Goal: Task Accomplishment & Management: Manage account settings

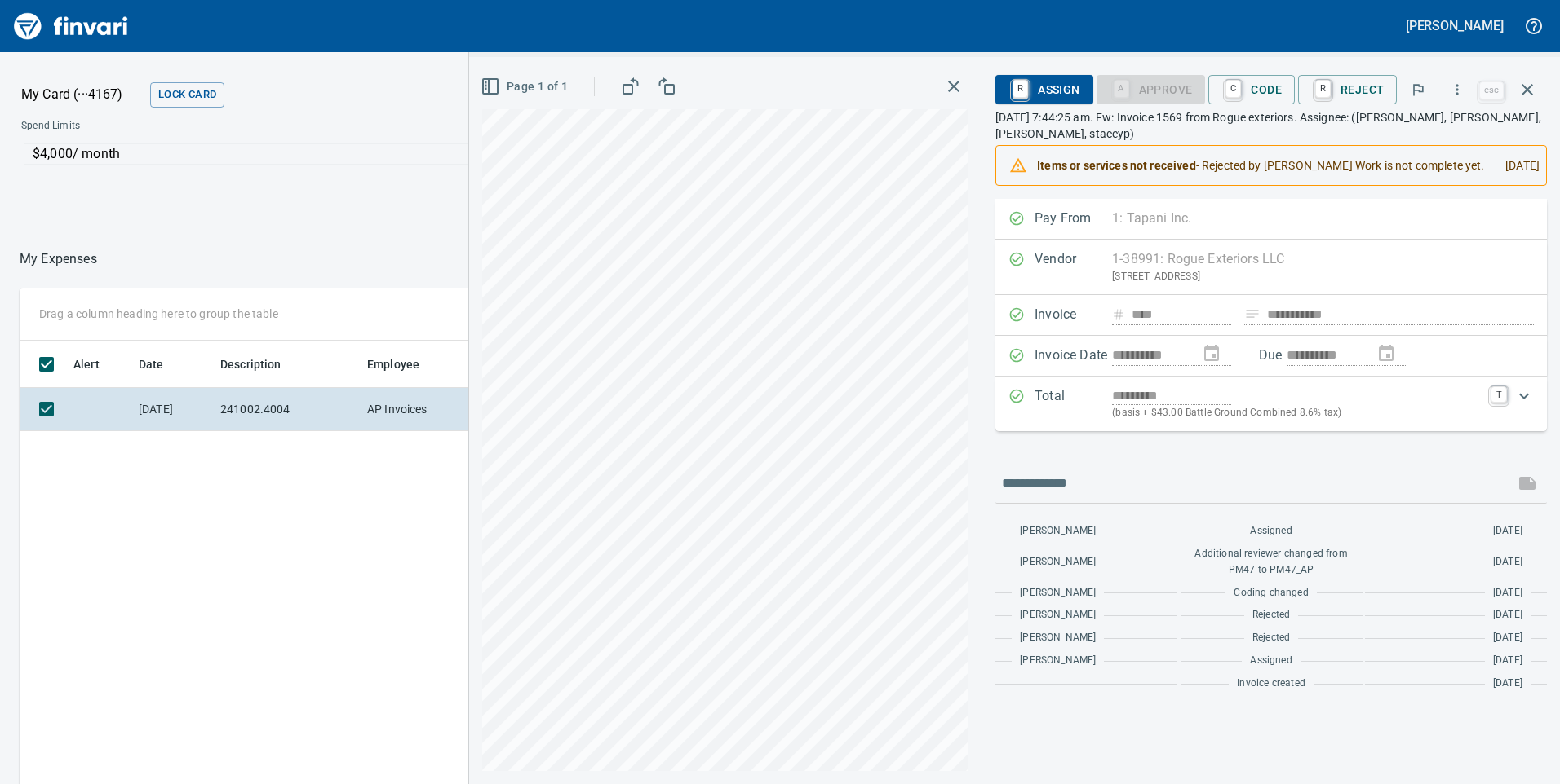
scroll to position [592, 1088]
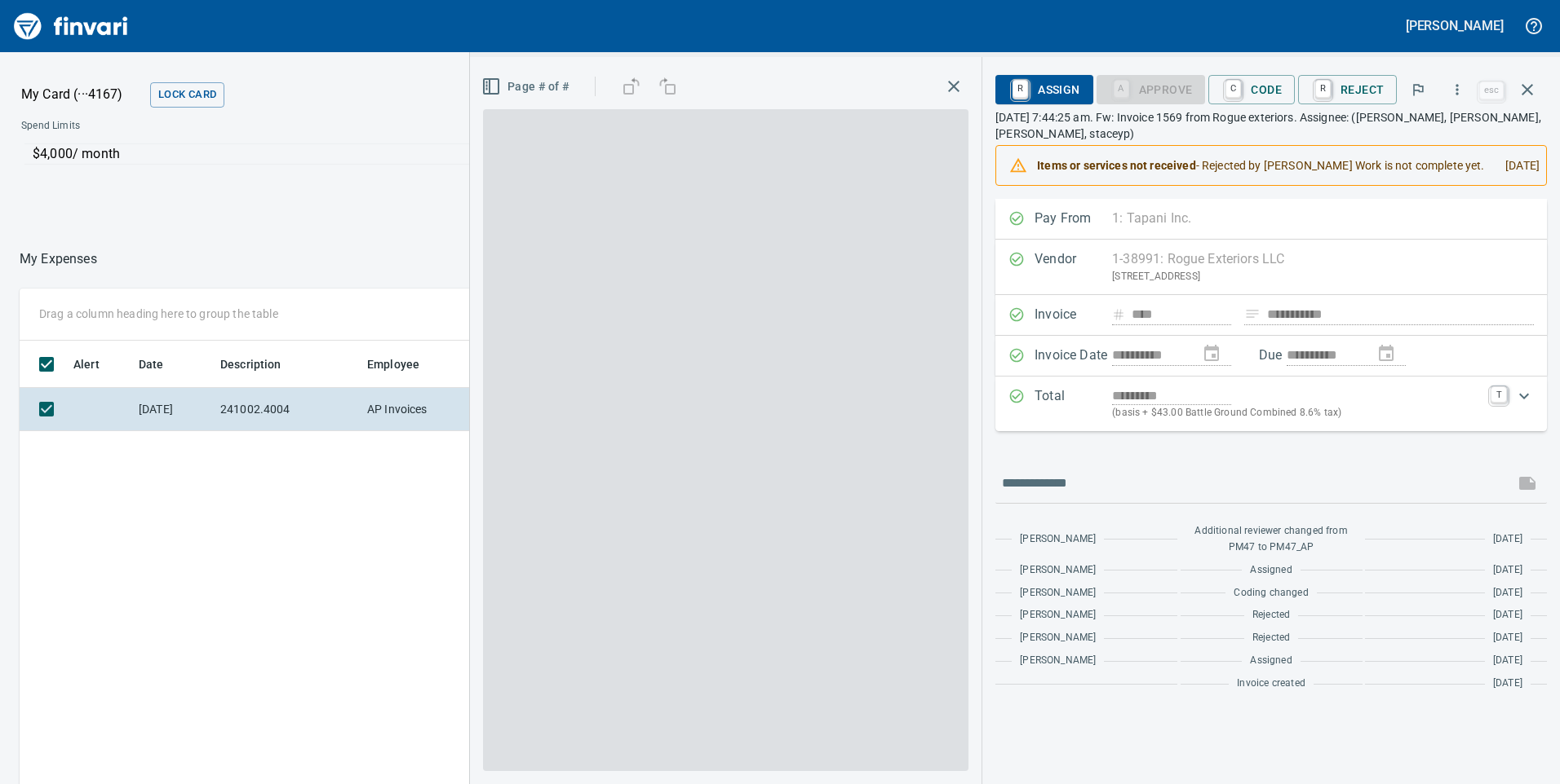
scroll to position [592, 1088]
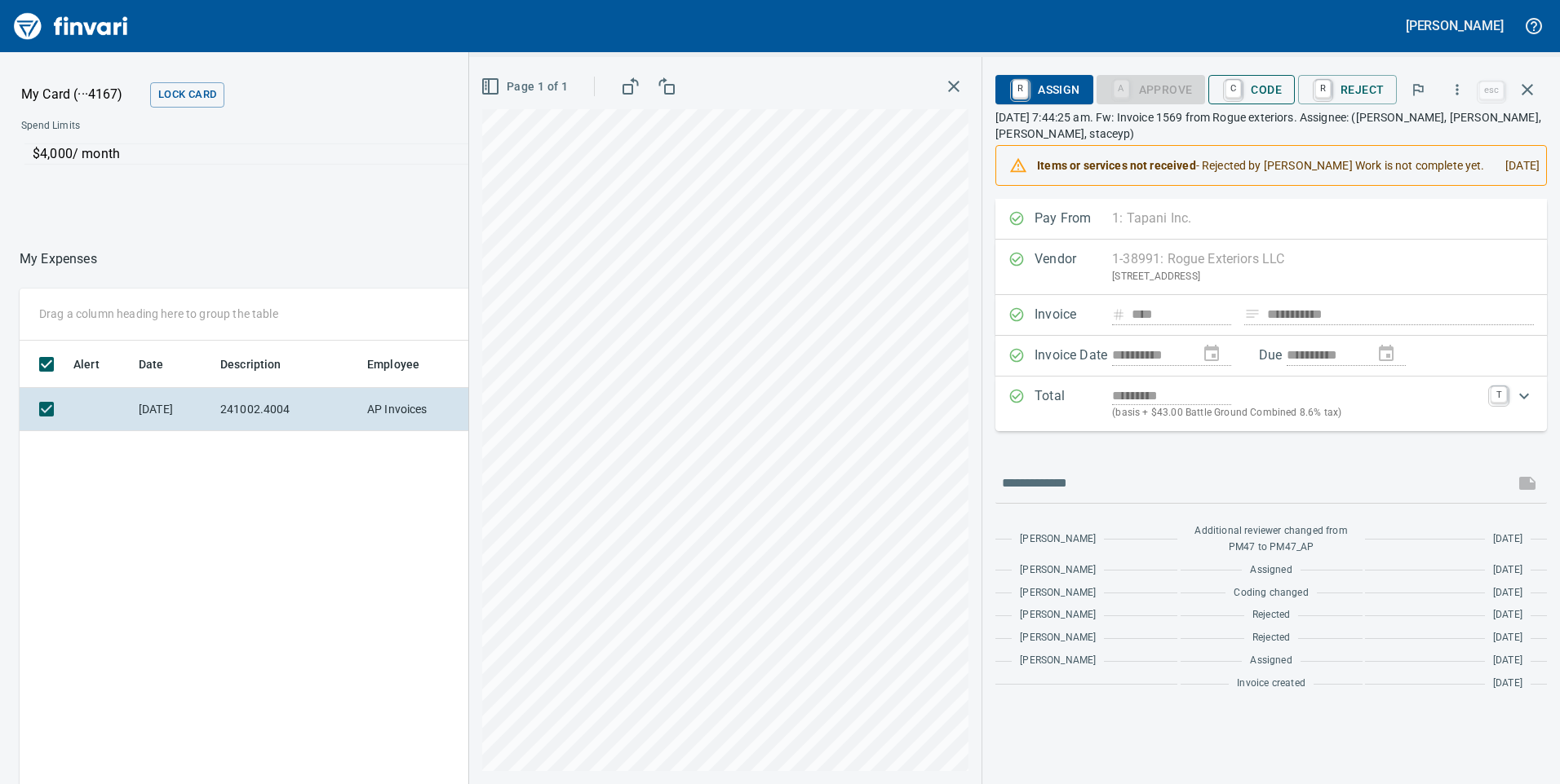
click at [1267, 82] on span "C Code" at bounding box center [1251, 90] width 60 height 28
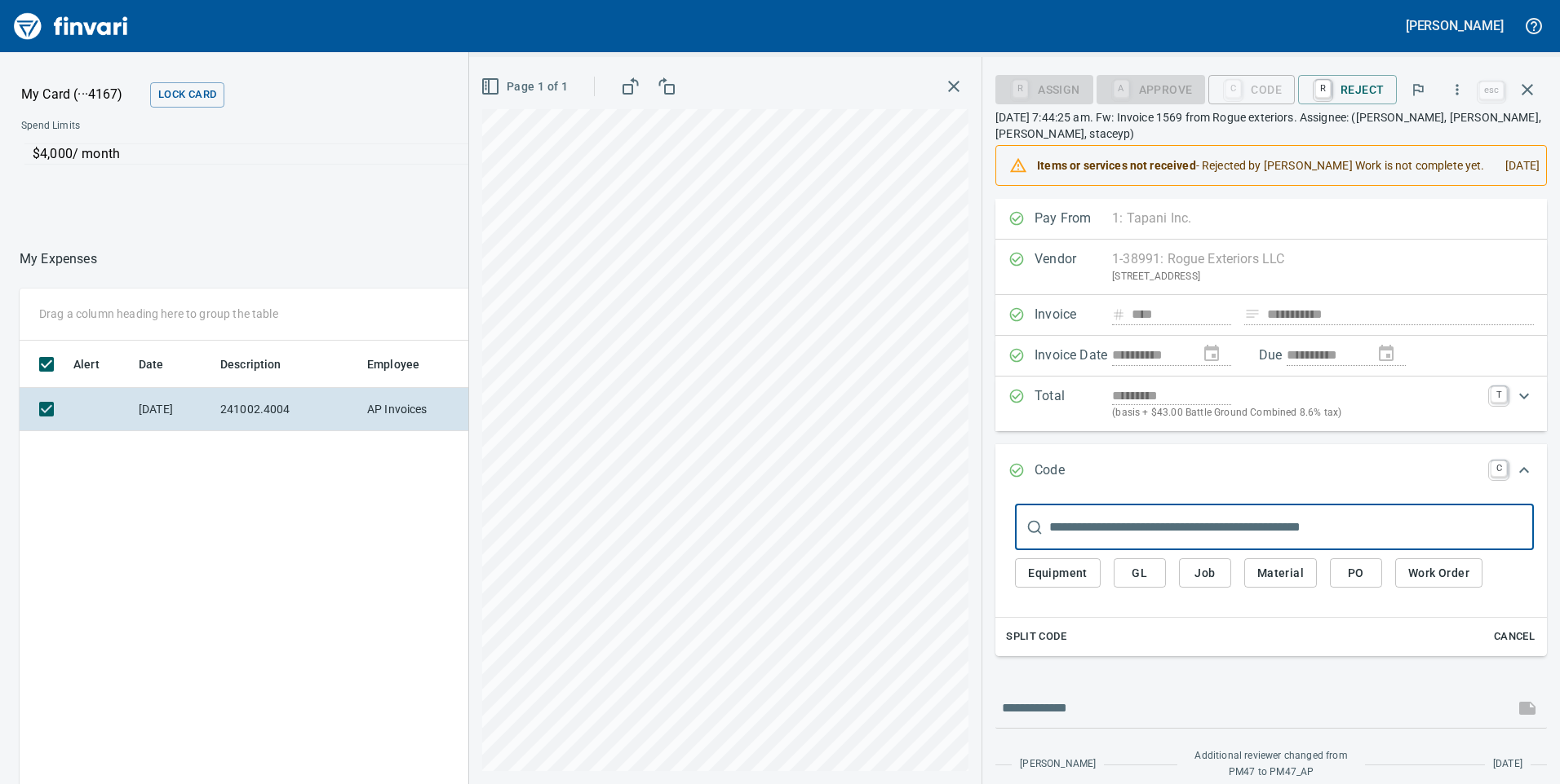
click at [1201, 584] on span "Job" at bounding box center [1204, 574] width 26 height 21
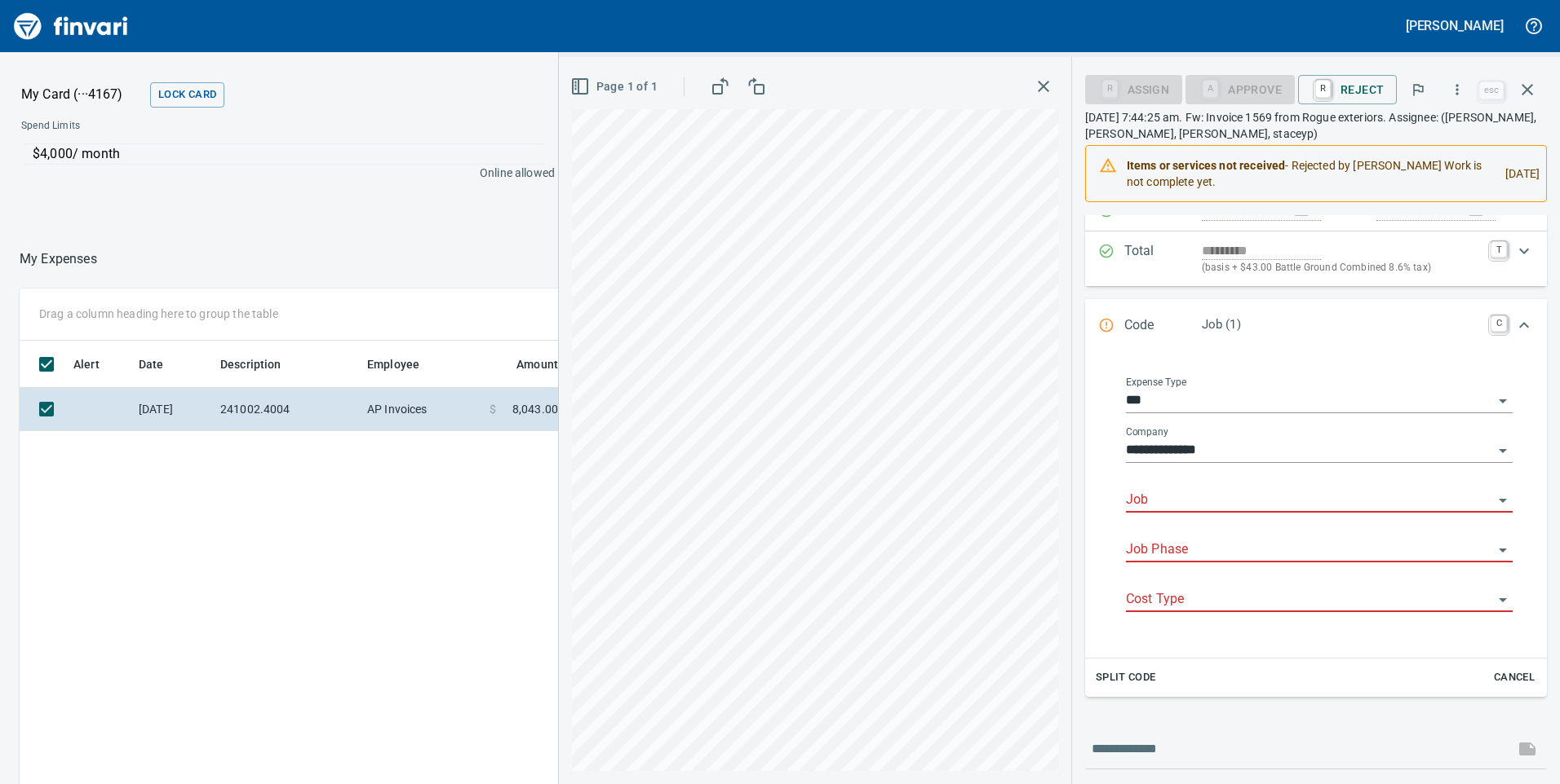
scroll to position [163, 0]
click at [1195, 499] on input "Job" at bounding box center [1309, 499] width 368 height 23
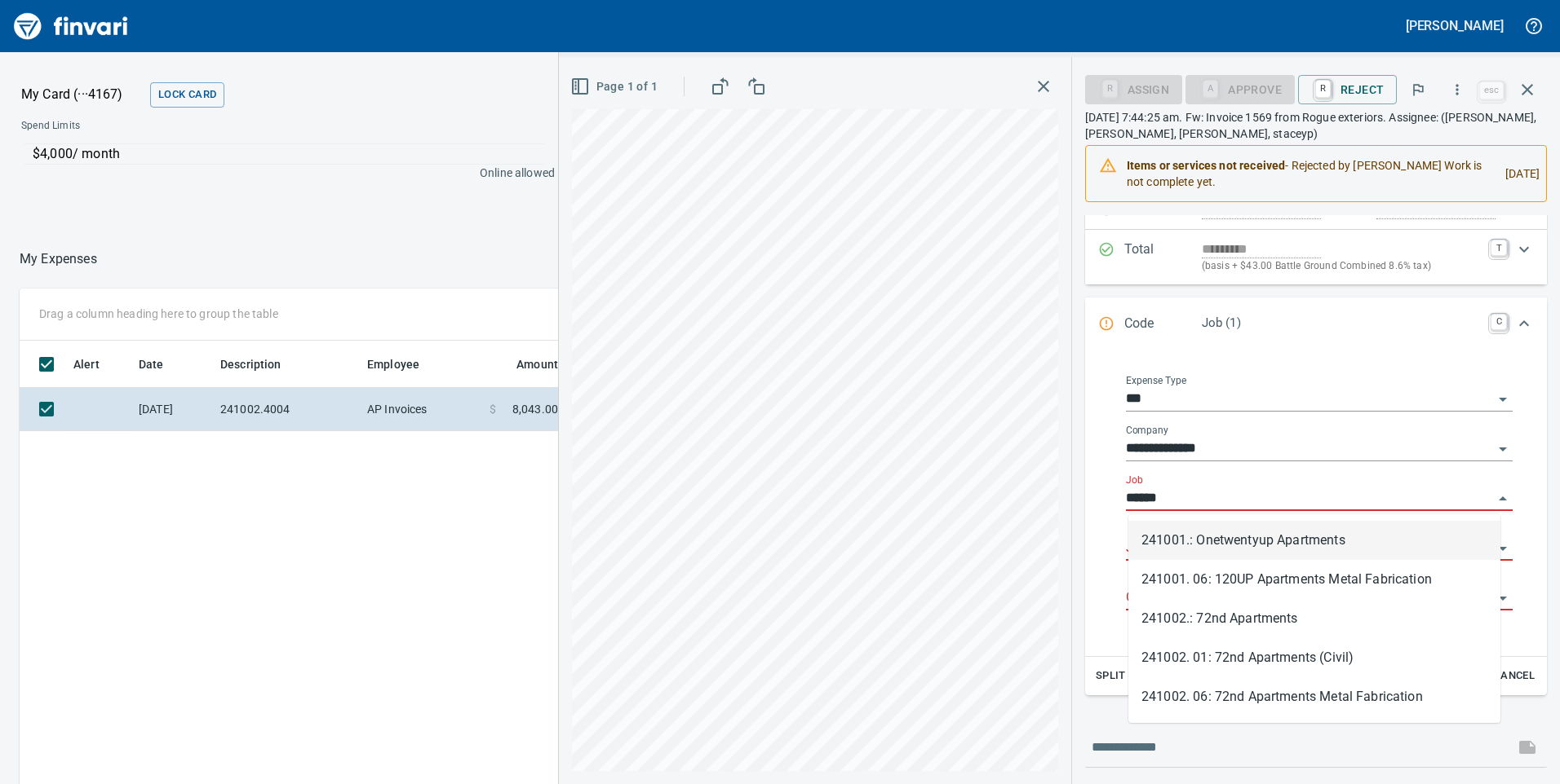
scroll to position [592, 1088]
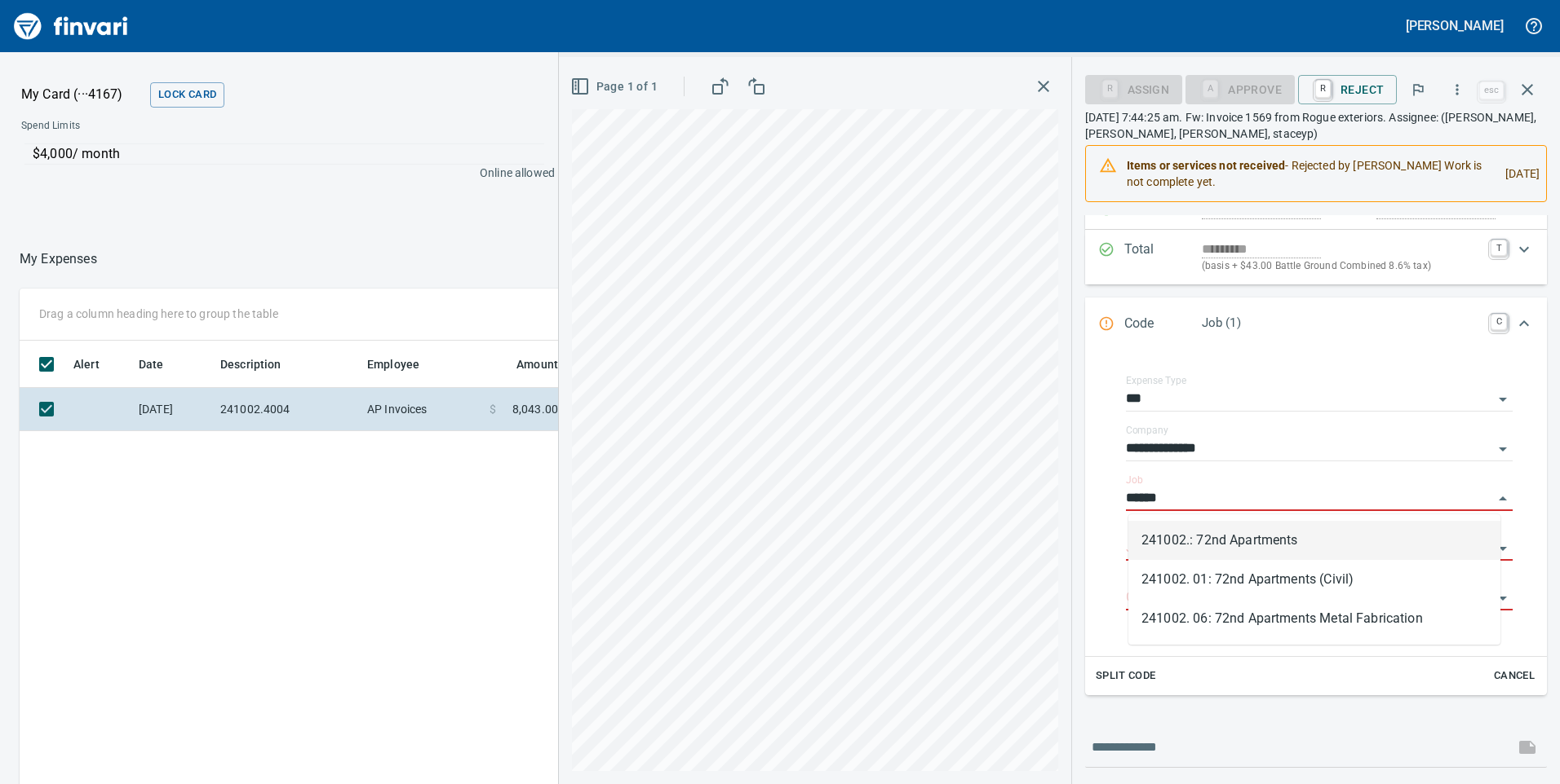
click at [1284, 545] on li "241002.: 72nd Apartments" at bounding box center [1314, 541] width 372 height 39
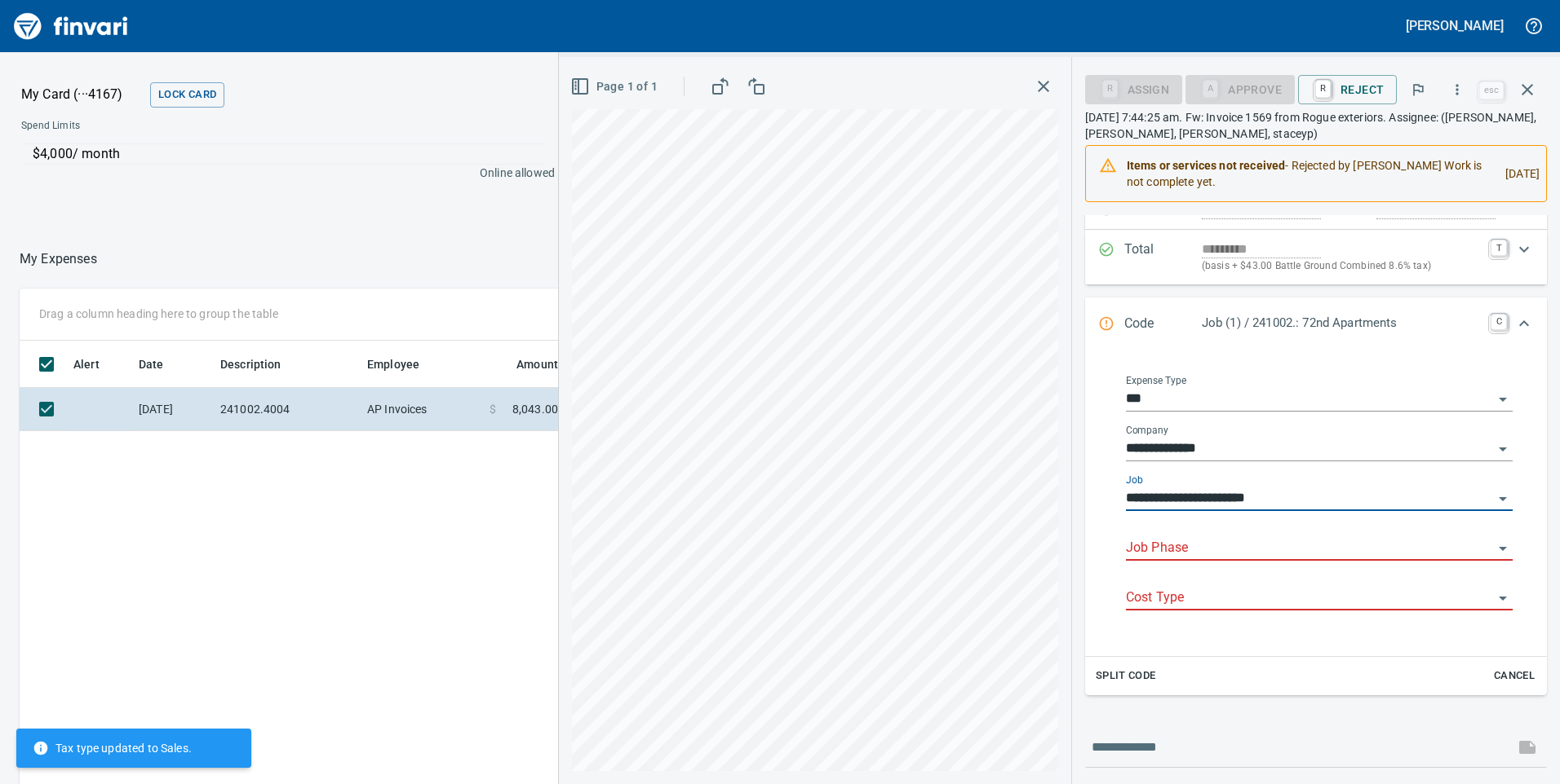
type input "**********"
click at [1198, 548] on input "Job Phase" at bounding box center [1309, 548] width 368 height 23
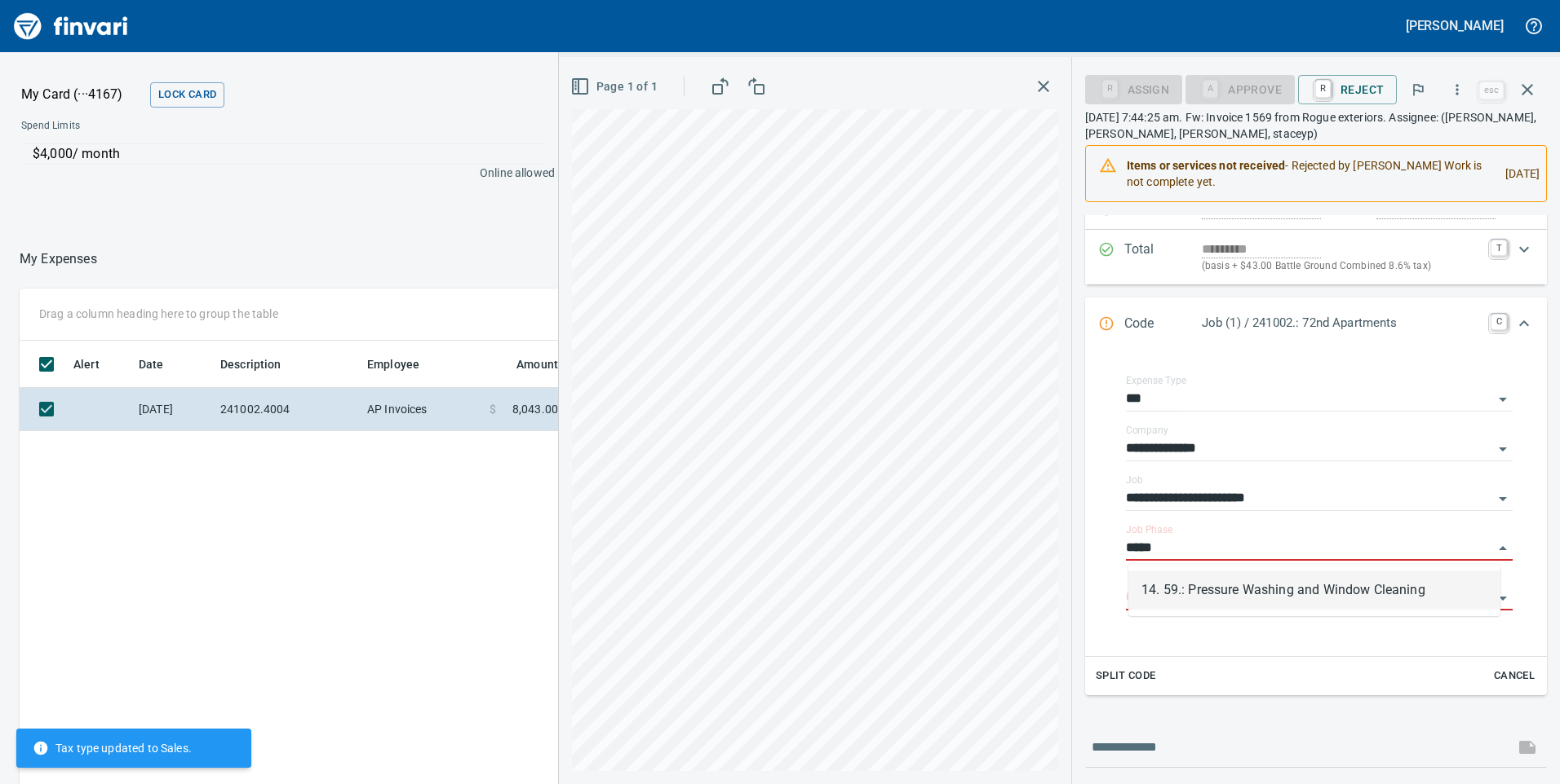
click at [1213, 581] on li "14. 59.: Pressure Washing and Window Cleaning" at bounding box center [1314, 590] width 372 height 39
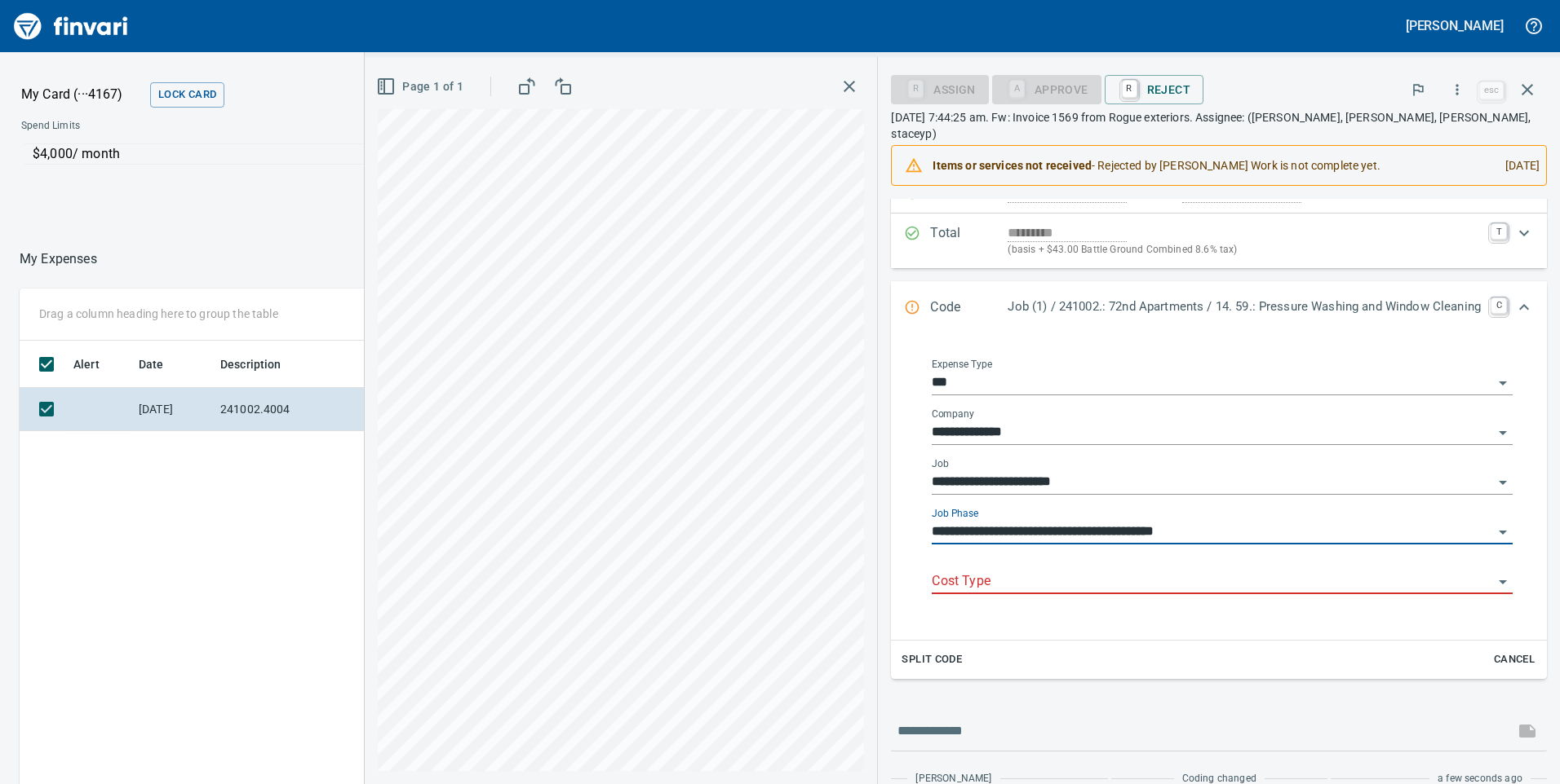
type input "**********"
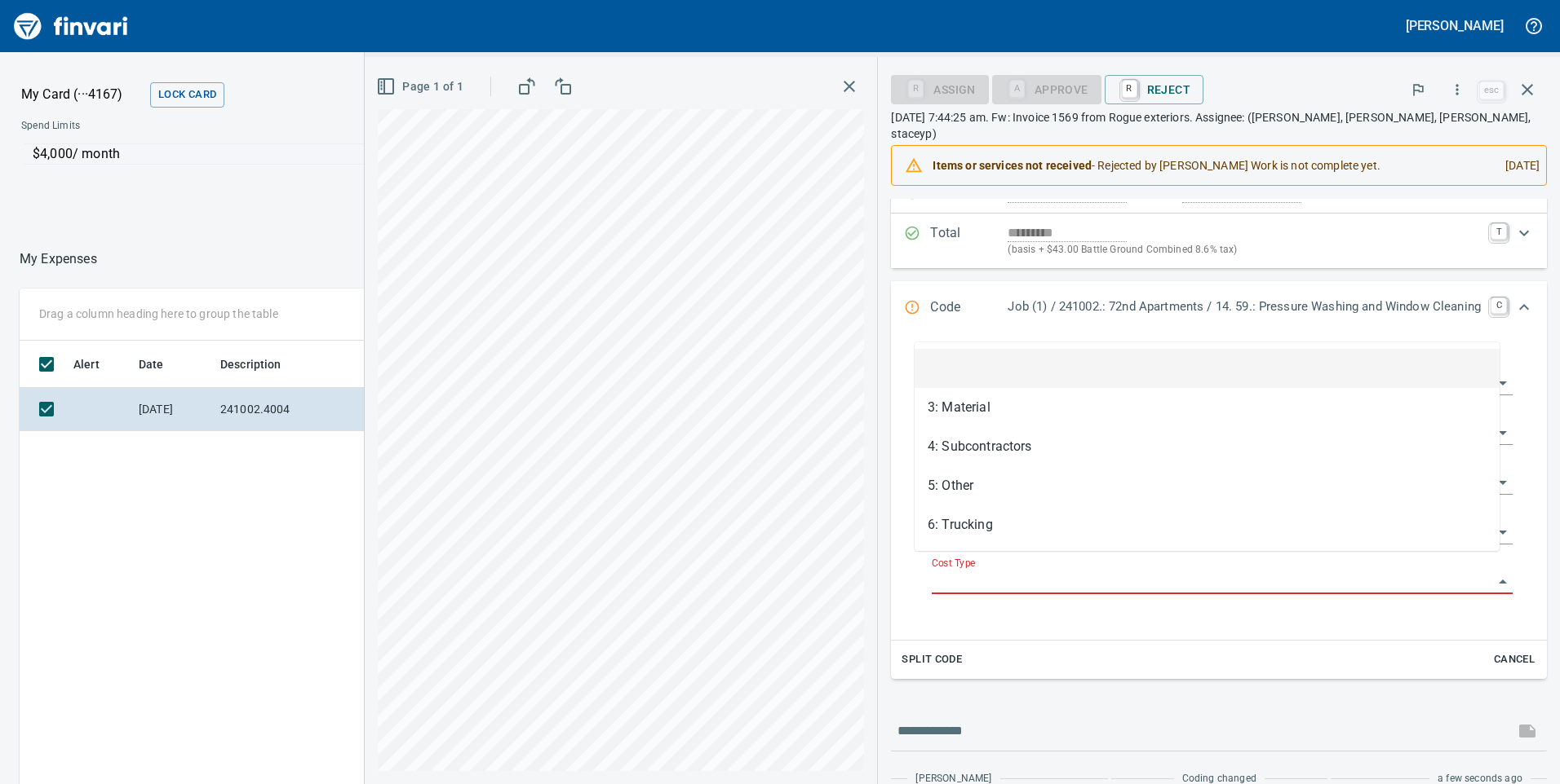
click at [1041, 571] on input "Cost Type" at bounding box center [1212, 582] width 561 height 23
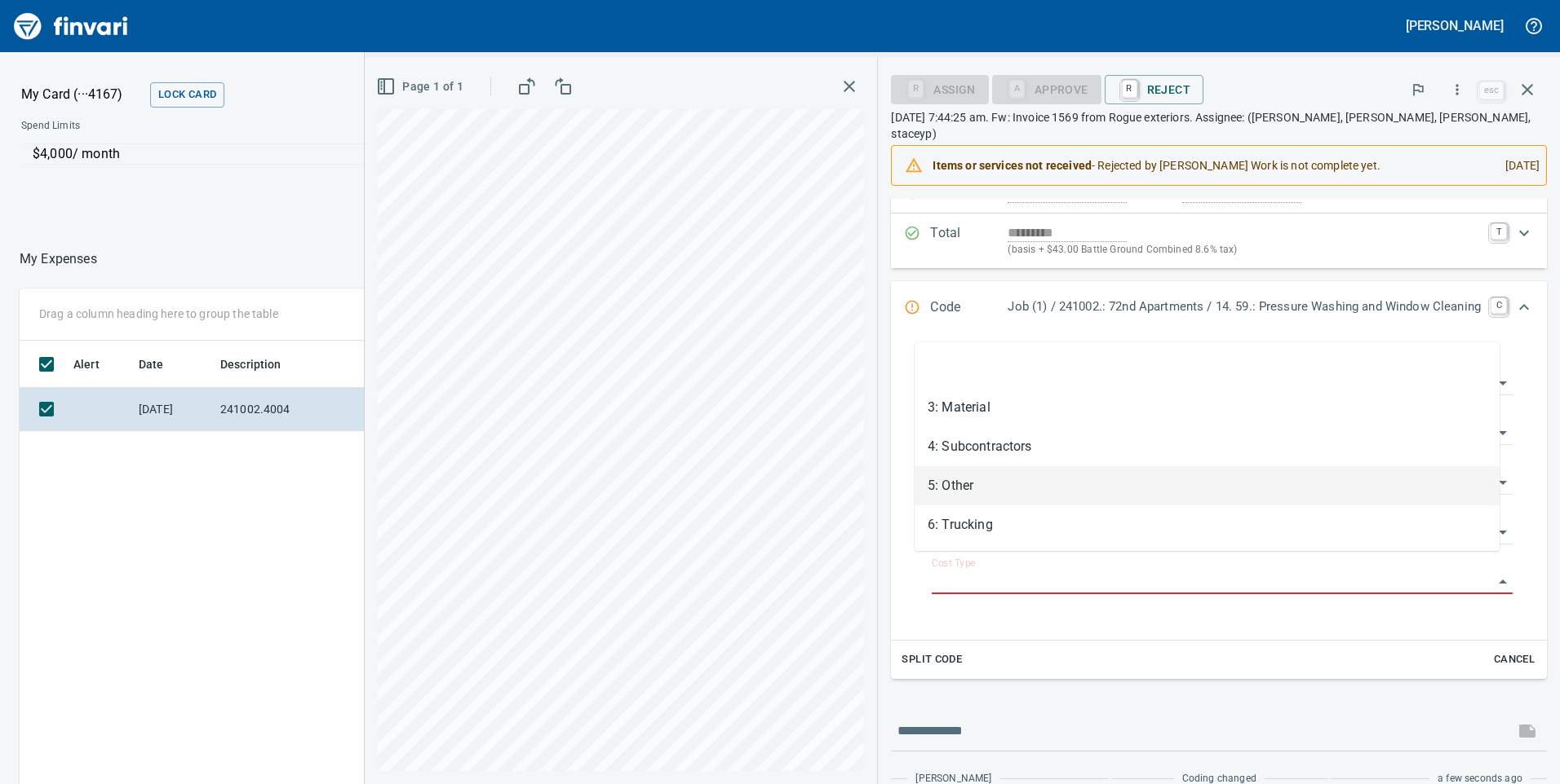
click at [972, 475] on li "5: Other" at bounding box center [1207, 486] width 585 height 39
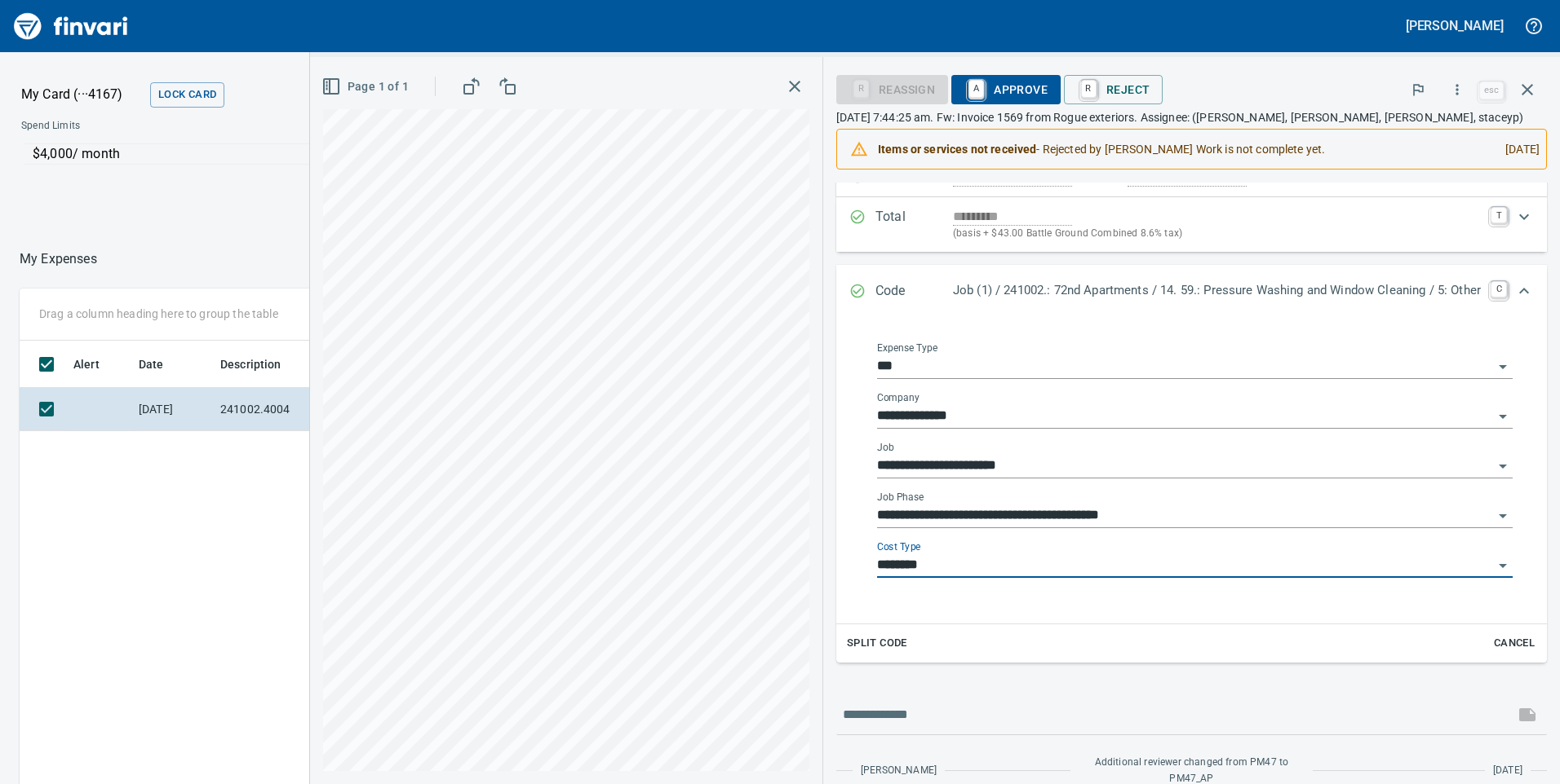
type input "********"
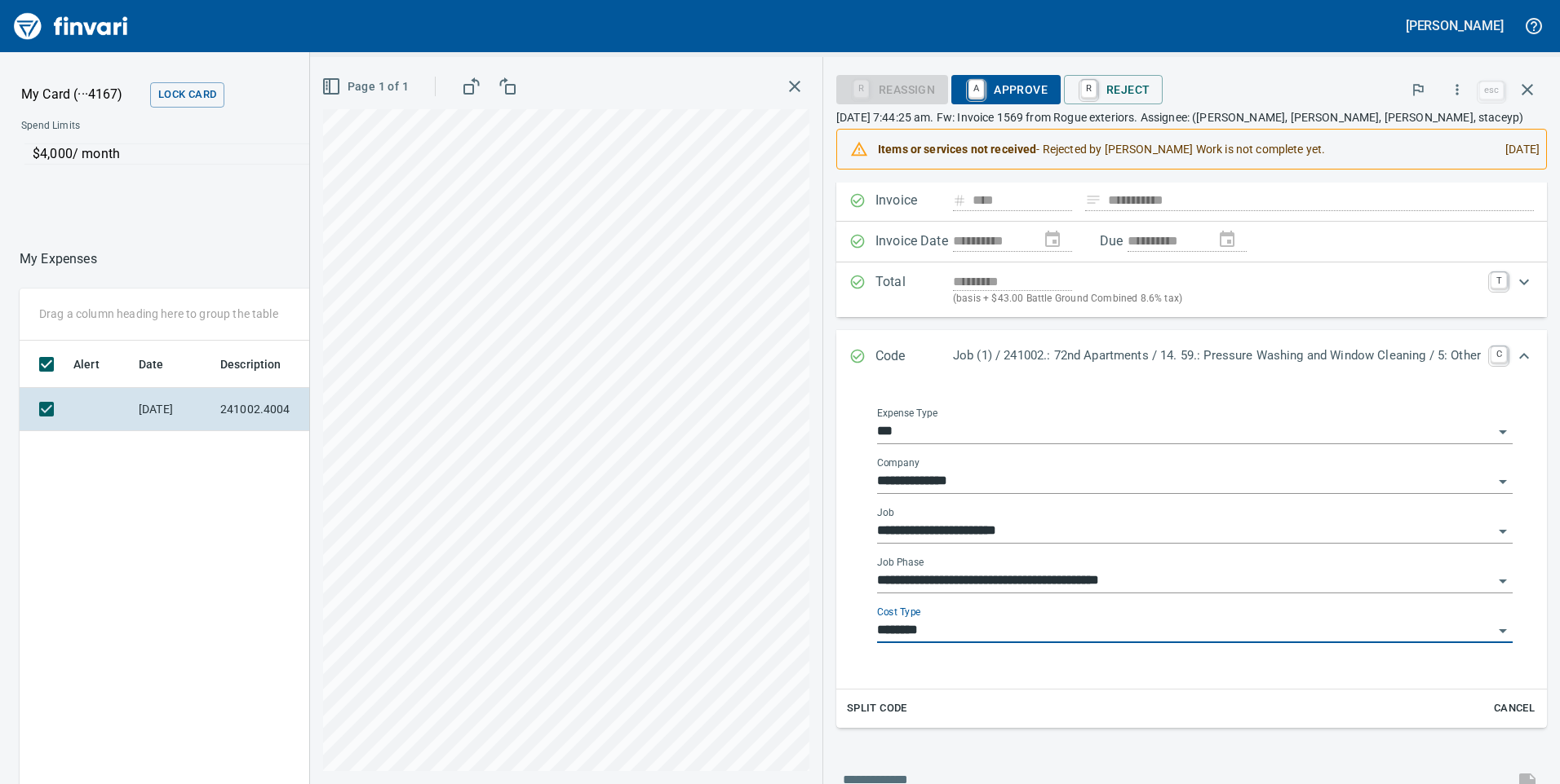
scroll to position [0, 0]
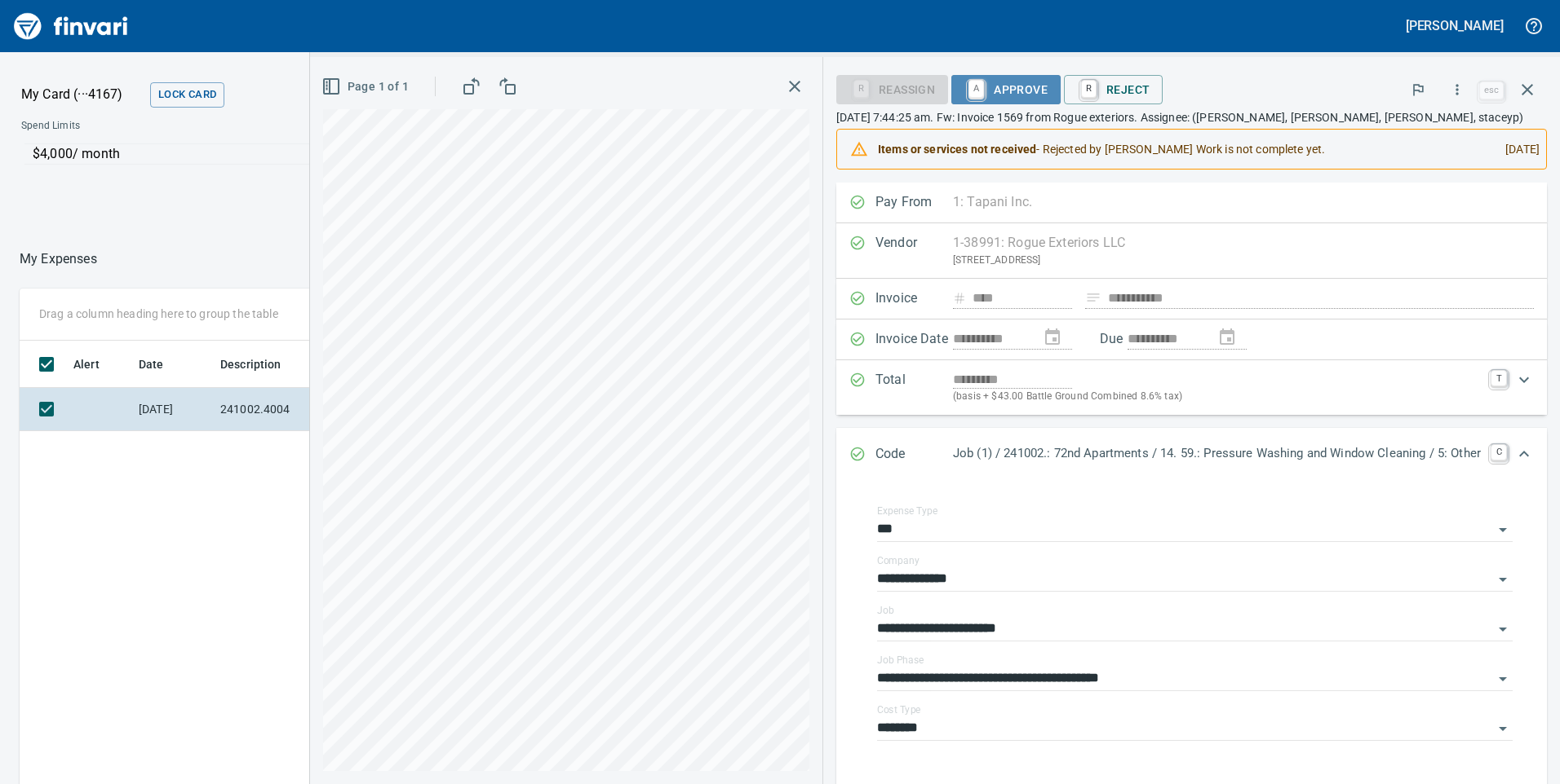
click at [999, 87] on span "A Approve" at bounding box center [1006, 90] width 83 height 28
